Goal: Task Accomplishment & Management: Use online tool/utility

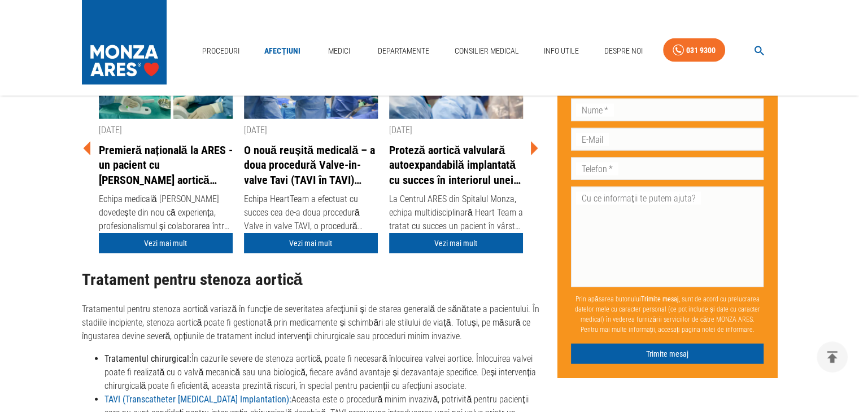
scroll to position [2619, 0]
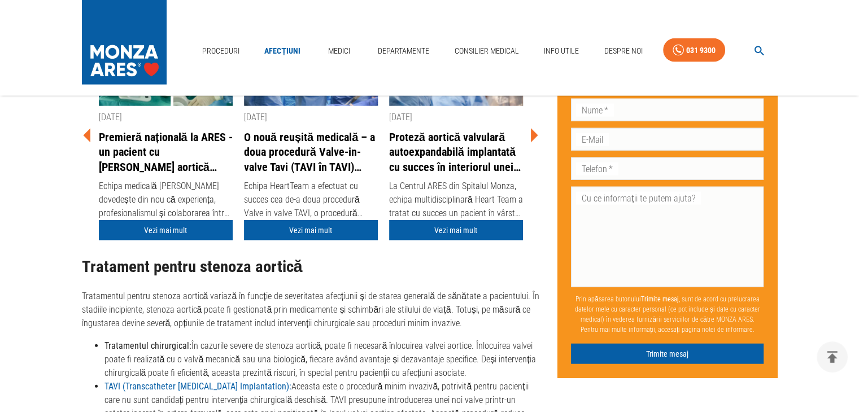
click at [293, 159] on link "O nouă reușită medicală – a doua procedură Valve-in-valve Tavi (TAVI în TAVI) r…" at bounding box center [311, 152] width 134 height 45
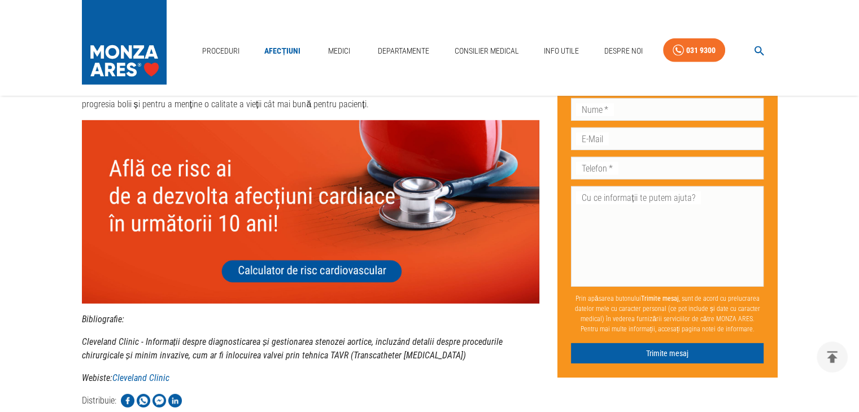
scroll to position [3357, 0]
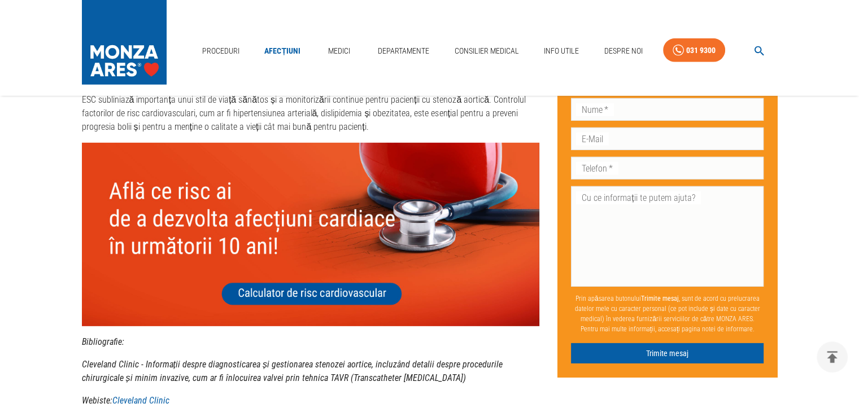
click at [345, 285] on img at bounding box center [311, 234] width 458 height 183
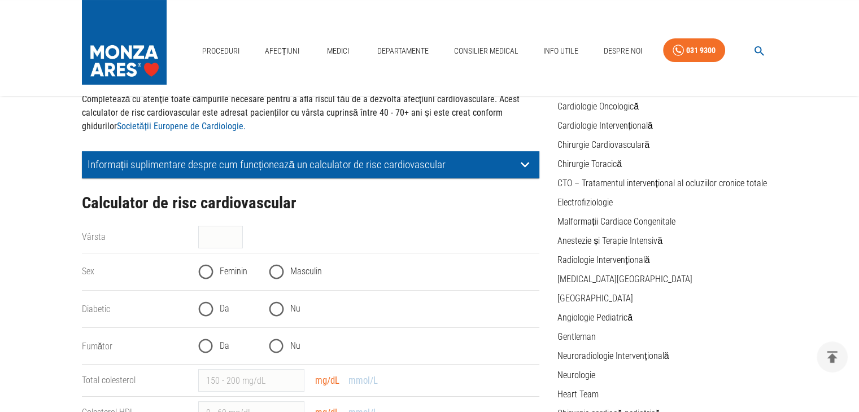
scroll to position [113, 0]
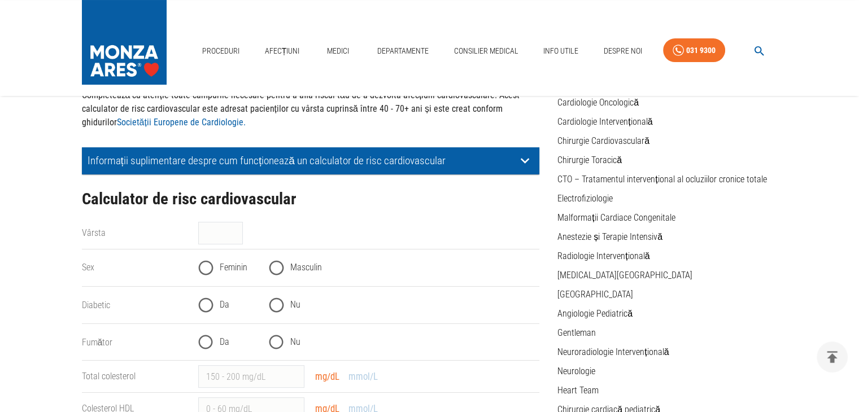
click at [143, 237] on div "Vârsta" at bounding box center [131, 228] width 117 height 23
drag, startPoint x: 238, startPoint y: 240, endPoint x: 234, endPoint y: 236, distance: 6.0
click at [234, 236] on input "Vârsta" at bounding box center [220, 233] width 45 height 23
click at [234, 236] on input "40" at bounding box center [220, 233] width 45 height 23
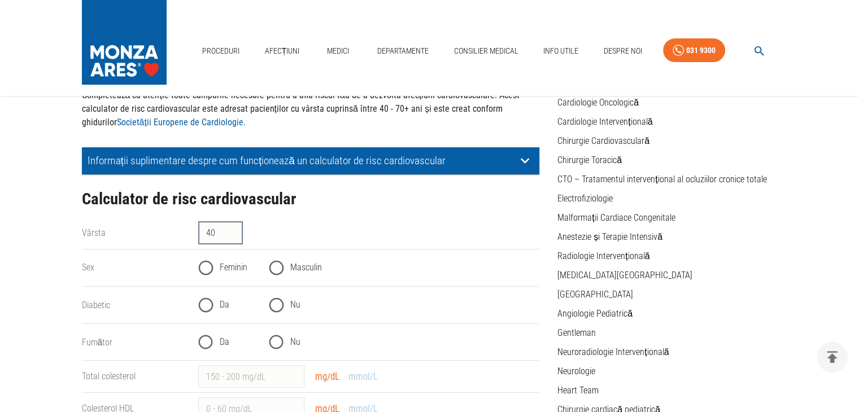
click at [234, 236] on input "40" at bounding box center [220, 233] width 45 height 23
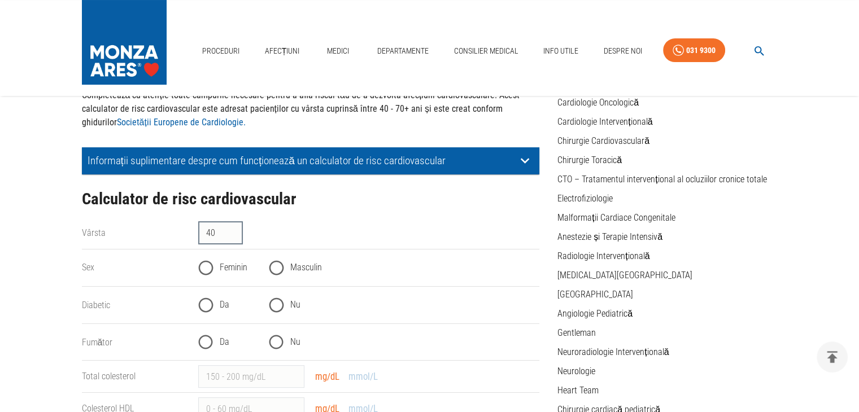
click at [234, 236] on input "40" at bounding box center [220, 233] width 45 height 23
click at [233, 226] on input "40" at bounding box center [220, 233] width 45 height 23
click at [233, 229] on input "64" at bounding box center [220, 233] width 45 height 23
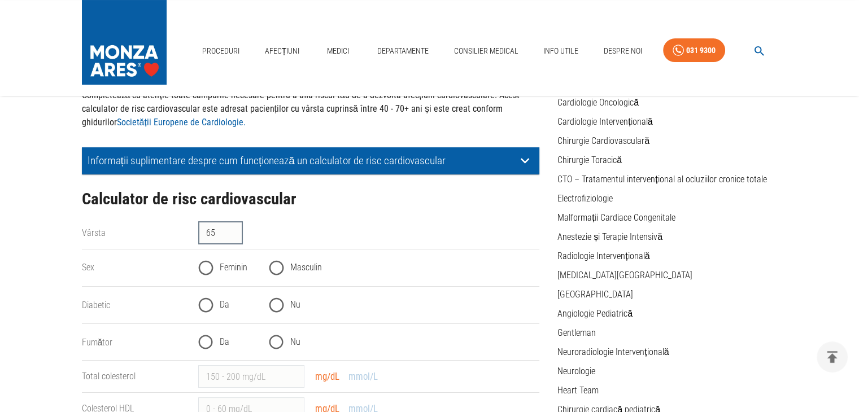
click at [233, 229] on input "65" at bounding box center [220, 233] width 45 height 23
click at [233, 229] on input "86" at bounding box center [220, 233] width 45 height 23
click at [233, 231] on input "87" at bounding box center [220, 233] width 45 height 23
click at [233, 231] on input "88" at bounding box center [220, 233] width 45 height 23
click at [233, 231] on input "89" at bounding box center [220, 233] width 45 height 23
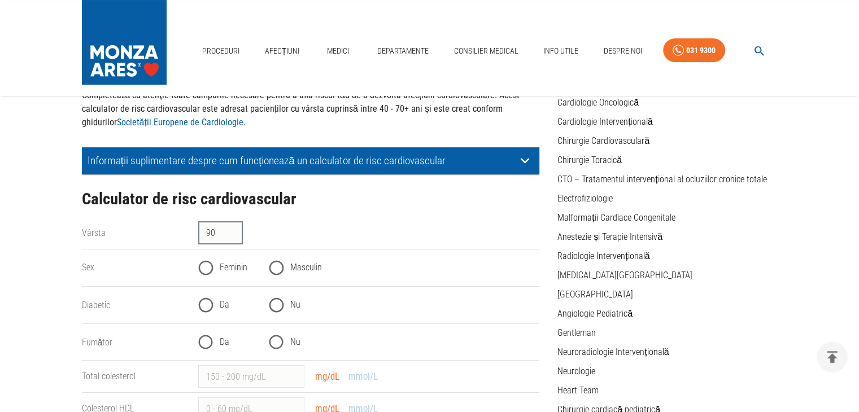
click at [233, 231] on input "90" at bounding box center [220, 233] width 45 height 23
click at [233, 231] on input "91" at bounding box center [220, 233] width 45 height 23
click at [233, 234] on input "90" at bounding box center [220, 233] width 45 height 23
click at [233, 234] on input "87" at bounding box center [220, 233] width 45 height 23
click at [233, 234] on input "86" at bounding box center [220, 233] width 45 height 23
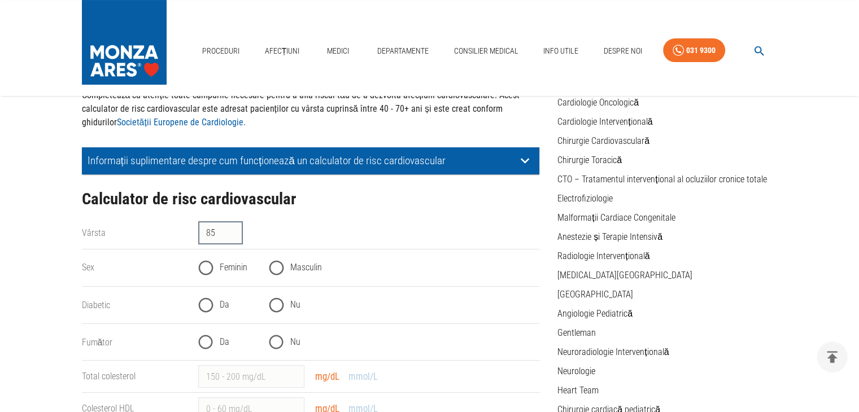
click at [233, 234] on input "85" at bounding box center [220, 233] width 45 height 23
click at [233, 234] on input "83" at bounding box center [220, 233] width 45 height 23
click at [233, 234] on input "82" at bounding box center [220, 233] width 45 height 23
click at [233, 234] on input "81" at bounding box center [220, 233] width 45 height 23
type input "80"
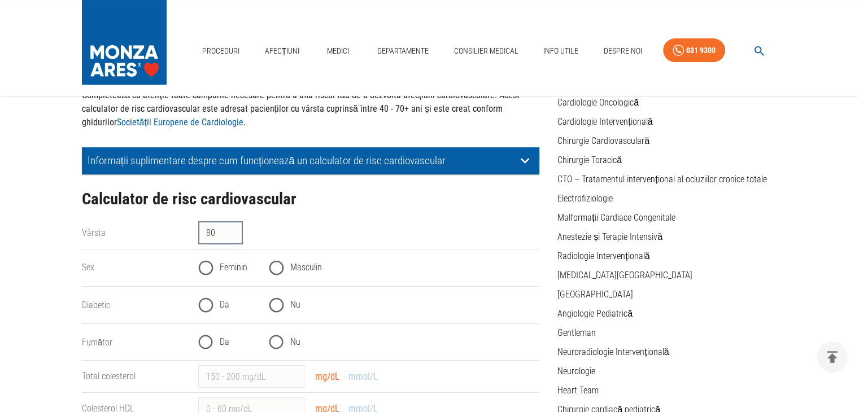
click at [233, 234] on input "80" at bounding box center [220, 233] width 45 height 23
click at [274, 267] on input "Masculin" at bounding box center [276, 268] width 28 height 28
radio input "true"
click at [272, 304] on input "Nu" at bounding box center [276, 305] width 28 height 28
radio input "true"
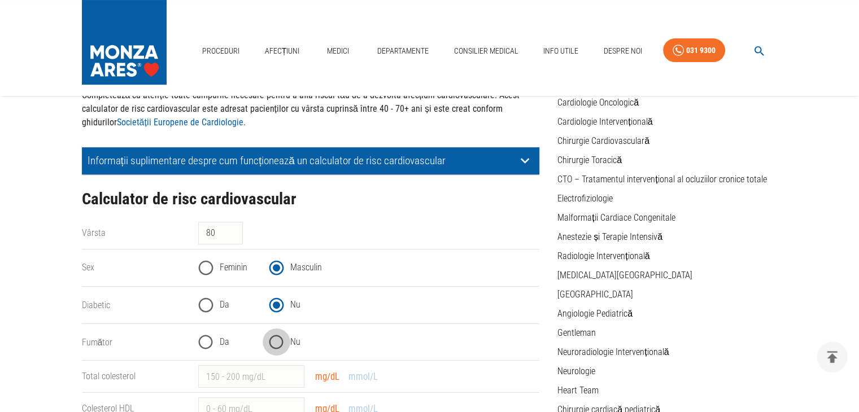
click at [278, 340] on input "Nu" at bounding box center [276, 343] width 28 height 28
radio input "true"
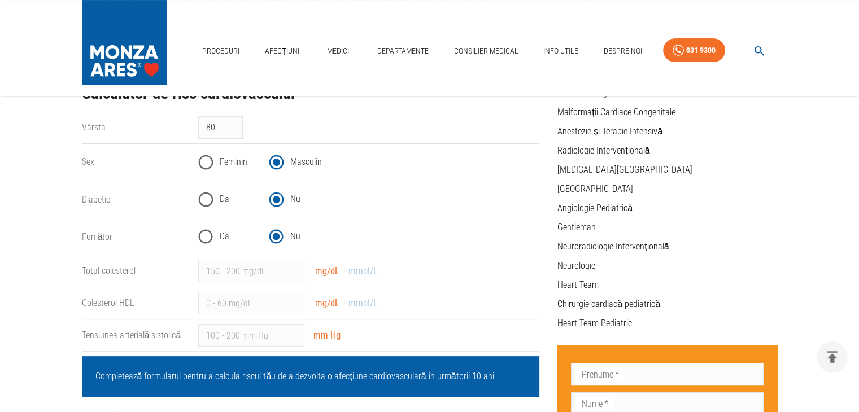
scroll to position [226, 0]
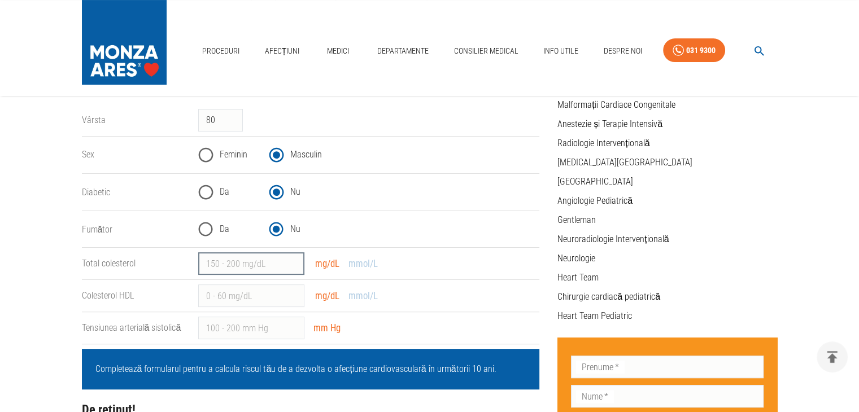
click at [225, 264] on input "Total colesterol" at bounding box center [251, 263] width 106 height 23
click at [295, 260] on input "1" at bounding box center [251, 263] width 106 height 23
click at [295, 260] on input "2" at bounding box center [251, 263] width 106 height 23
type input "3"
click at [295, 260] on input "3" at bounding box center [251, 263] width 106 height 23
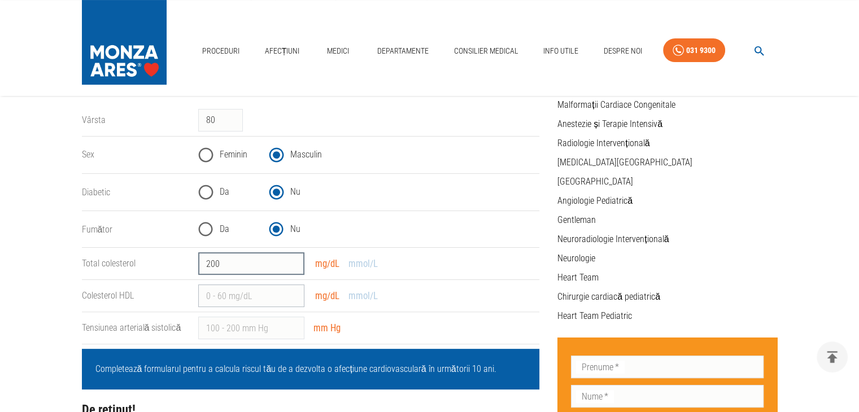
type input "200"
click at [242, 301] on input "Colesterol HDL" at bounding box center [251, 296] width 106 height 23
click at [233, 300] on input "Colesterol HDL" at bounding box center [251, 296] width 106 height 23
click at [217, 290] on input "Colesterol HDL" at bounding box center [251, 296] width 106 height 23
type input "60"
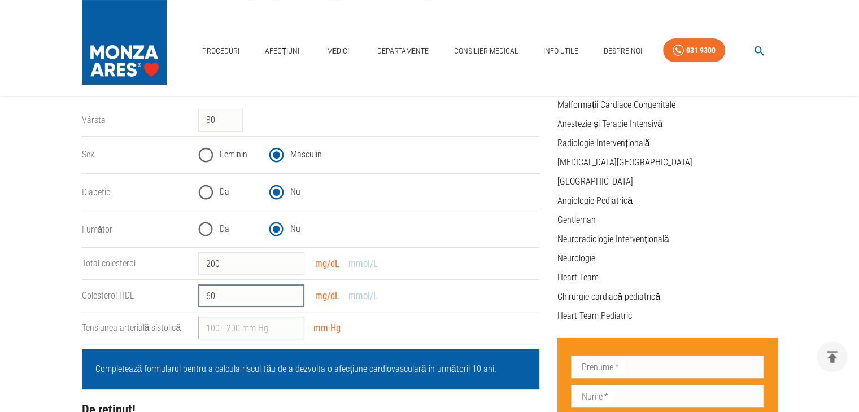
click at [224, 330] on input "Tensiunea arterială sistolică" at bounding box center [251, 328] width 106 height 23
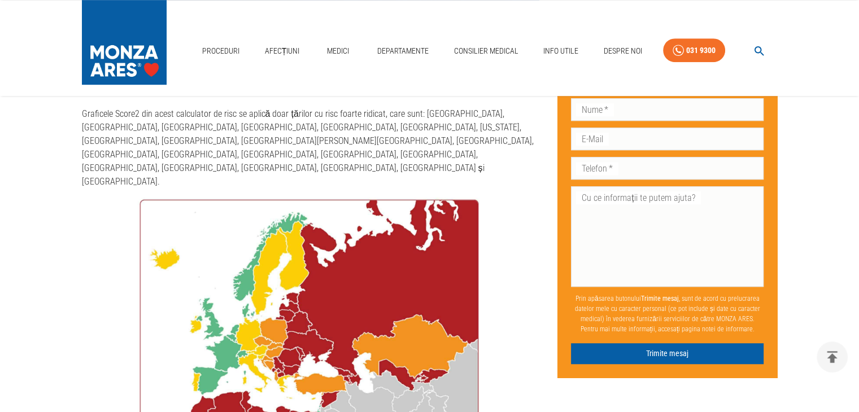
scroll to position [1104, 0]
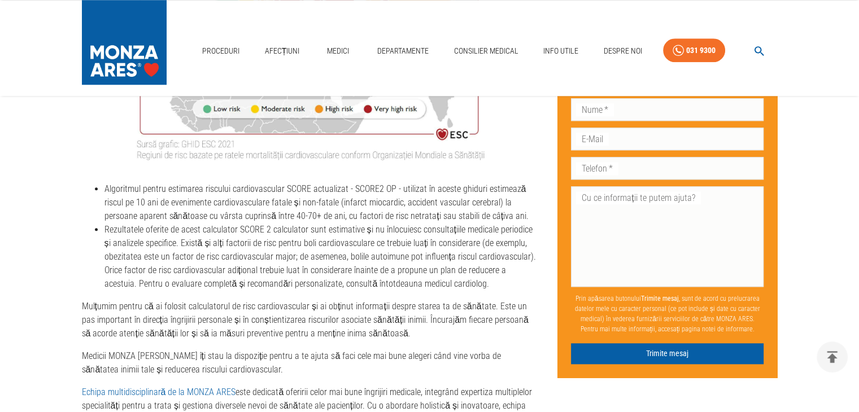
type input "140"
click at [858, 5] on div "Proceduri Afecțiuni Medici Departamente Consilier Medical Info Utile Despre Noi…" at bounding box center [429, 48] width 859 height 96
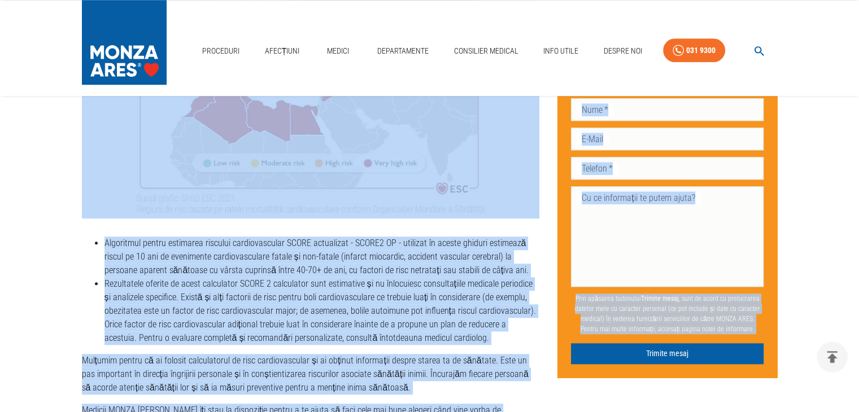
drag, startPoint x: 858, startPoint y: 5, endPoint x: 867, endPoint y: 5, distance: 8.5
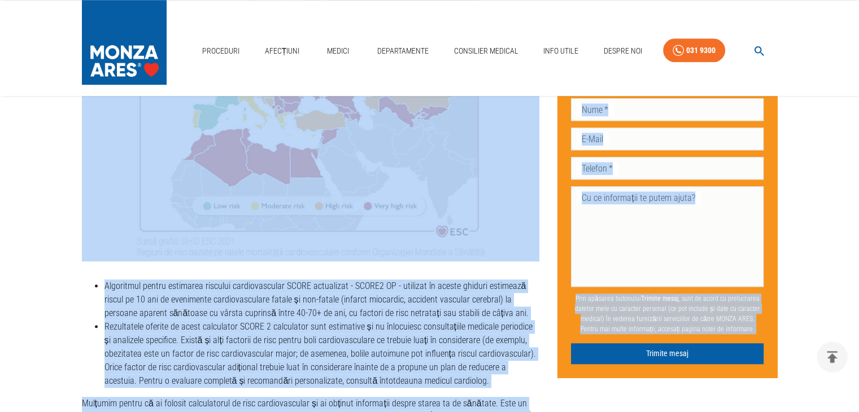
scroll to position [1000, 0]
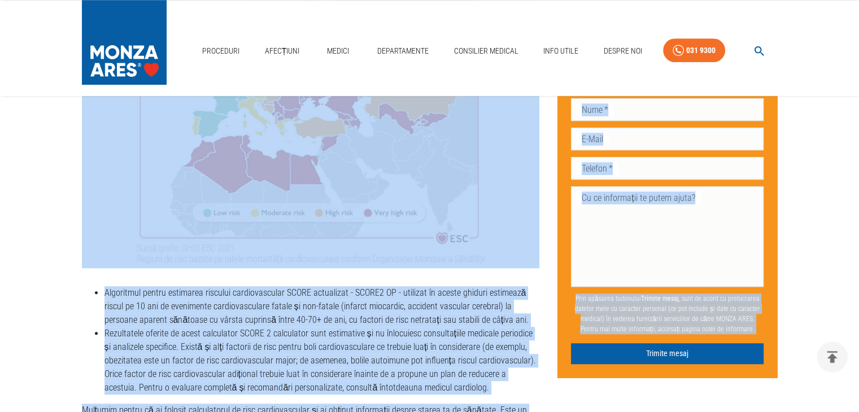
click at [339, 286] on li "Algoritmul pentru estimarea riscului cardiovascular SCORE actualizat - SCORE2 O…" at bounding box center [321, 306] width 435 height 41
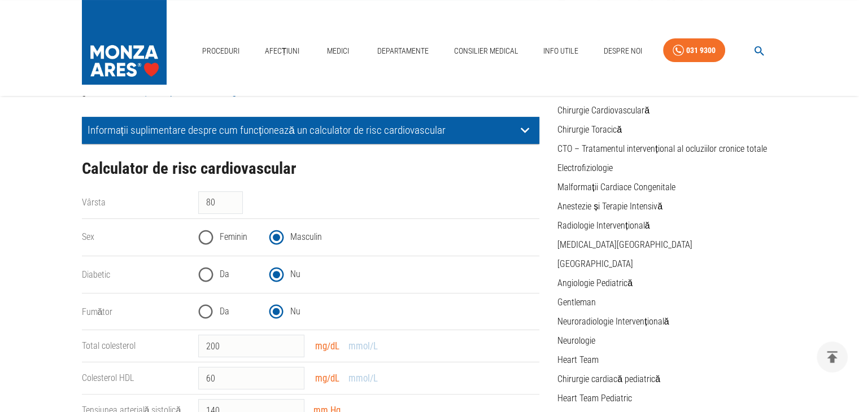
scroll to position [0, 0]
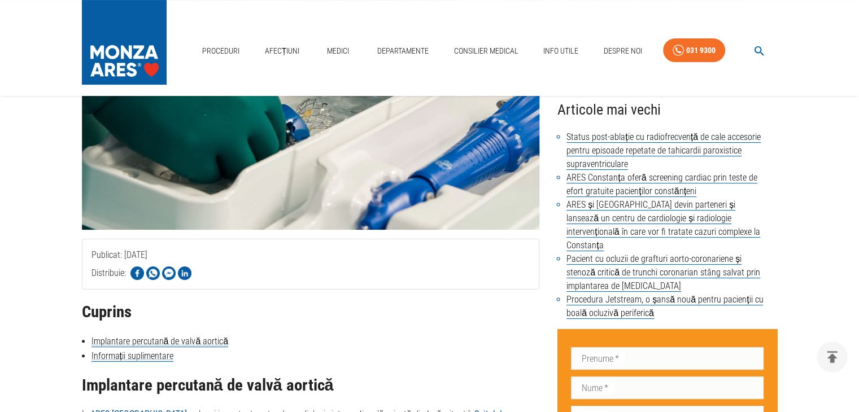
scroll to position [263, 0]
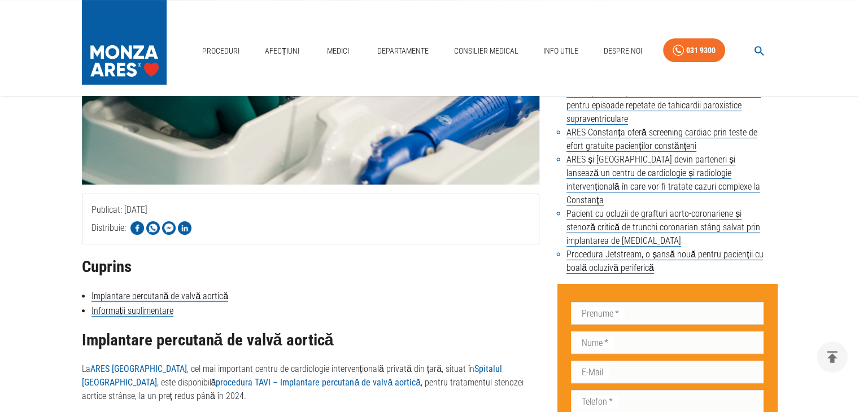
click at [275, 135] on img at bounding box center [311, 55] width 458 height 257
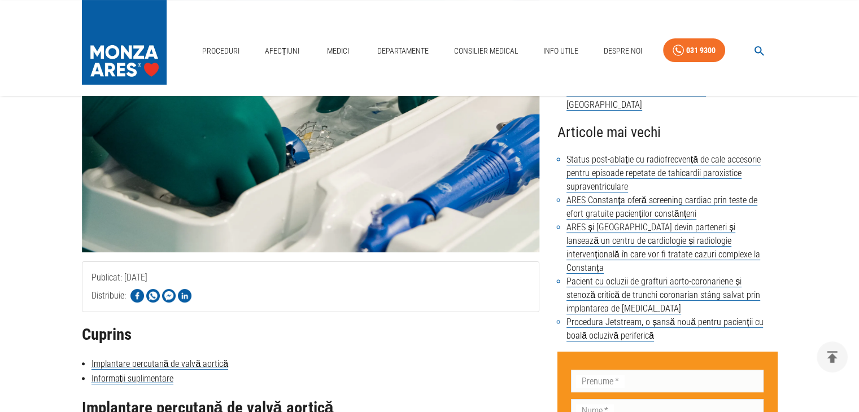
scroll to position [0, 0]
